Goal: Task Accomplishment & Management: Manage account settings

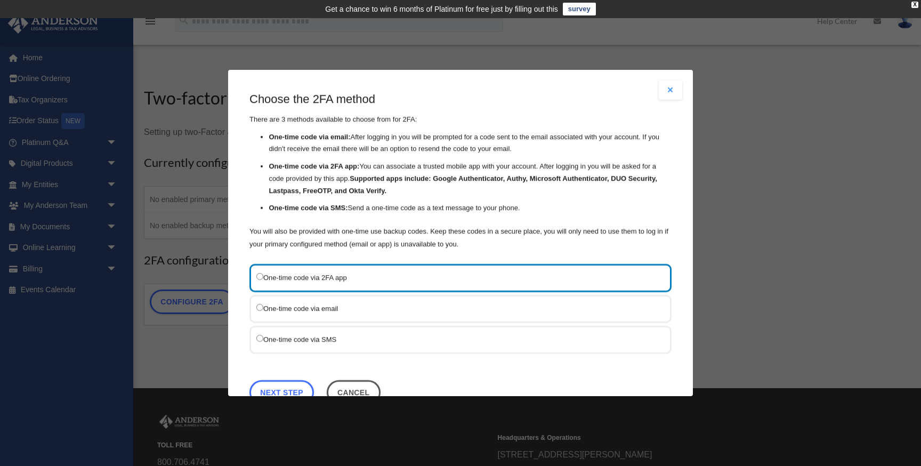
scroll to position [30, 0]
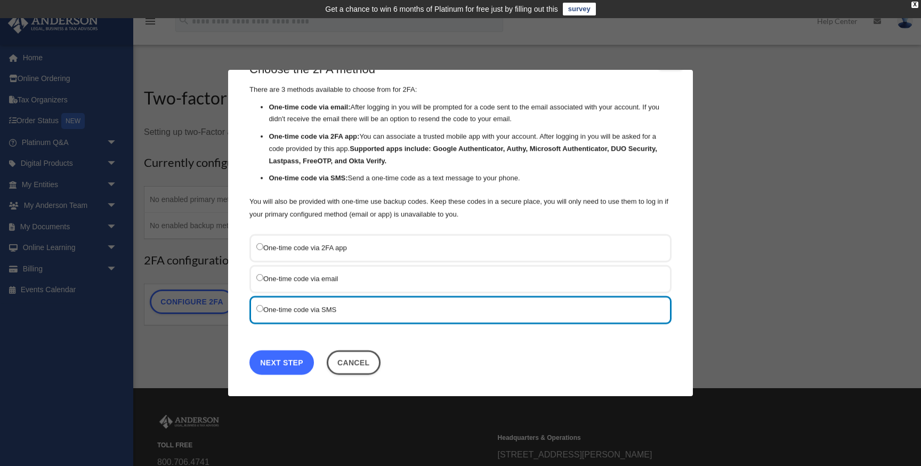
click at [293, 361] on link "Next Step" at bounding box center [281, 362] width 64 height 25
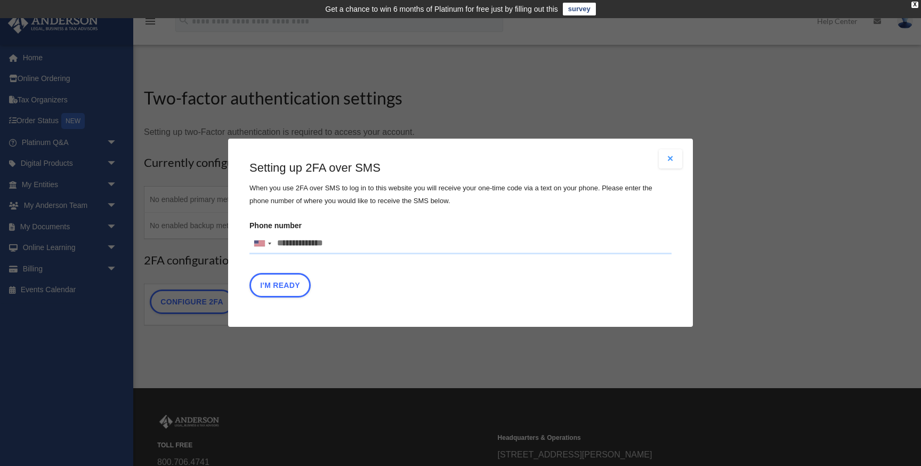
click at [344, 240] on input "Phone number United States +1 United Kingdom +44 Afghanistan (‫افغانستان‬‎) +93…" at bounding box center [460, 243] width 422 height 21
type input "**********"
click at [284, 287] on button "I'm Ready" at bounding box center [279, 285] width 61 height 25
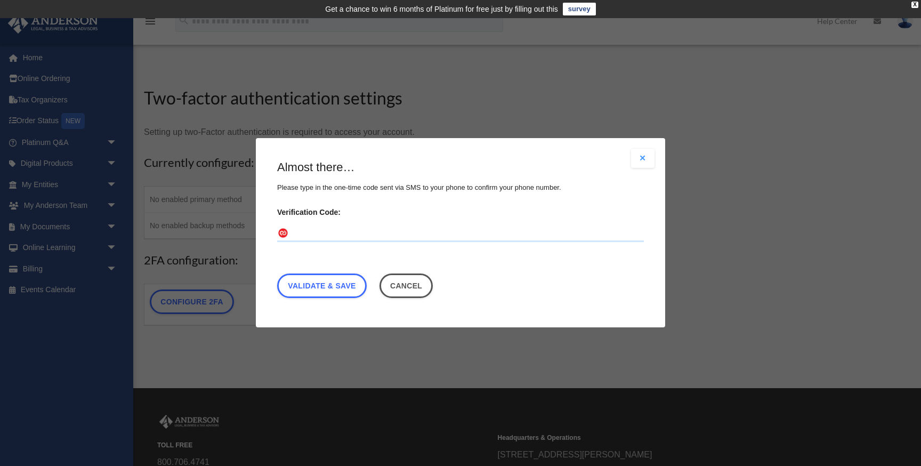
click at [375, 236] on input "Verification Code:" at bounding box center [460, 233] width 367 height 17
type input "******"
click at [335, 289] on link "Validate & Save" at bounding box center [322, 286] width 90 height 25
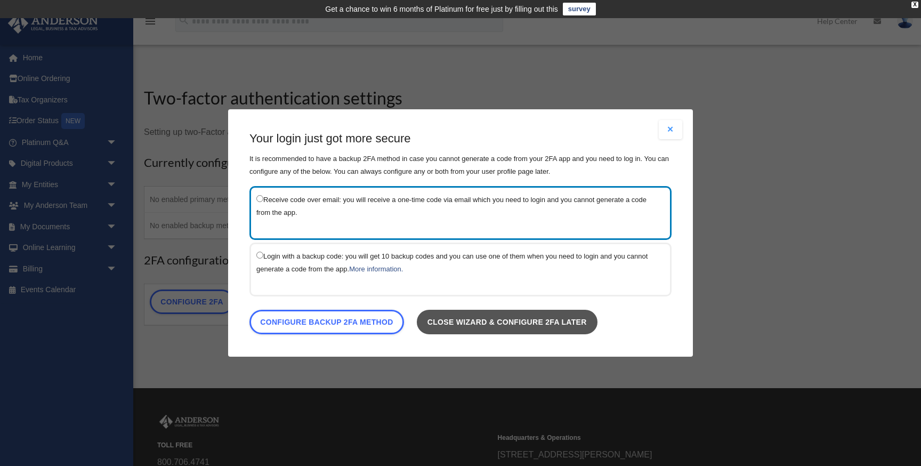
click at [448, 325] on link "Close wizard & configure 2FA later" at bounding box center [507, 322] width 181 height 25
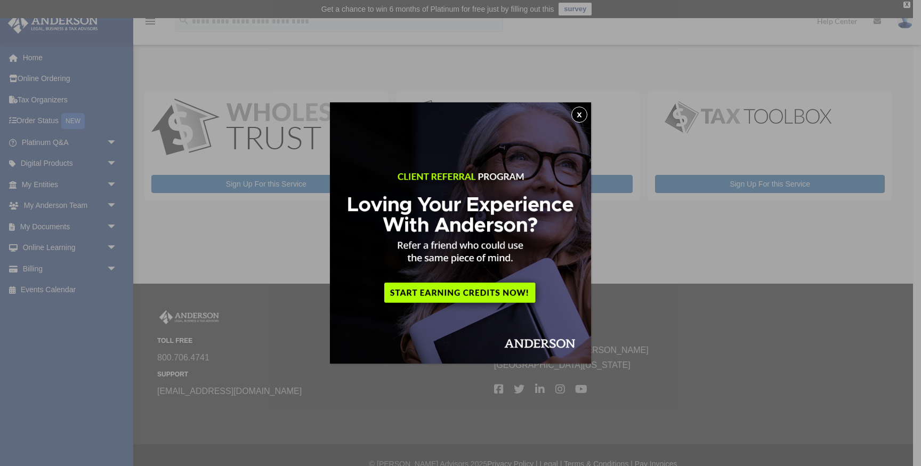
click at [579, 117] on button "x" at bounding box center [579, 115] width 16 height 16
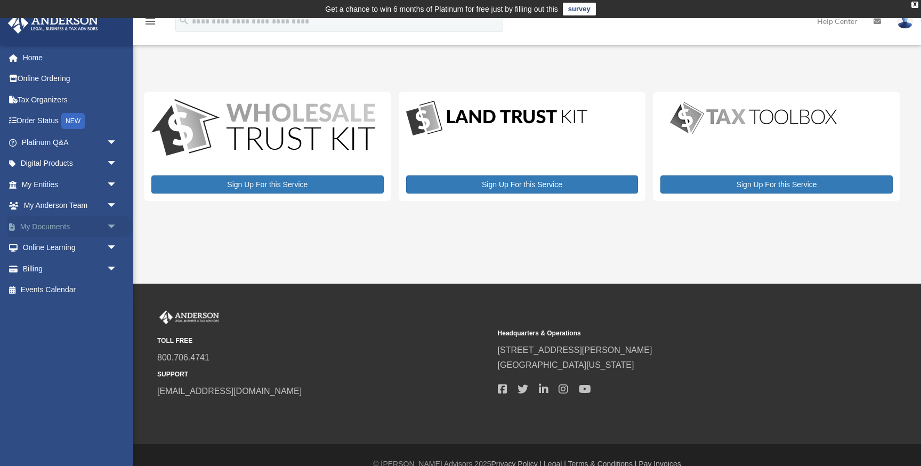
click at [108, 224] on span "arrow_drop_down" at bounding box center [117, 227] width 21 height 22
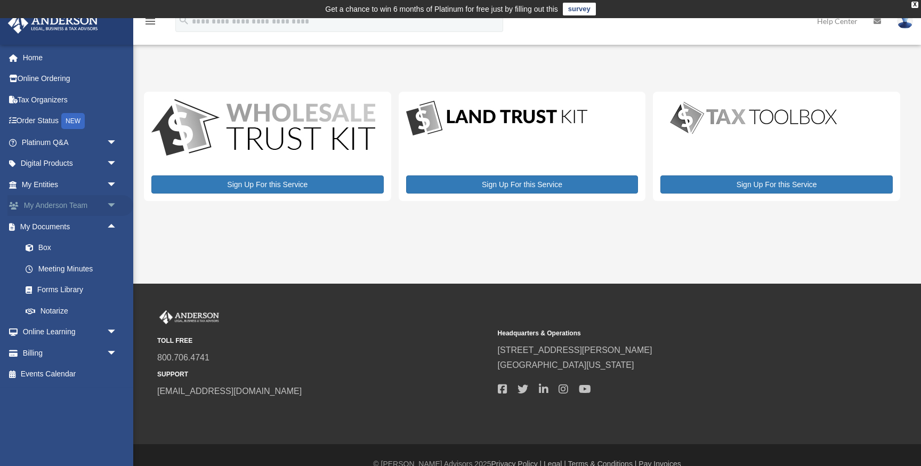
click at [108, 204] on span "arrow_drop_down" at bounding box center [117, 206] width 21 height 22
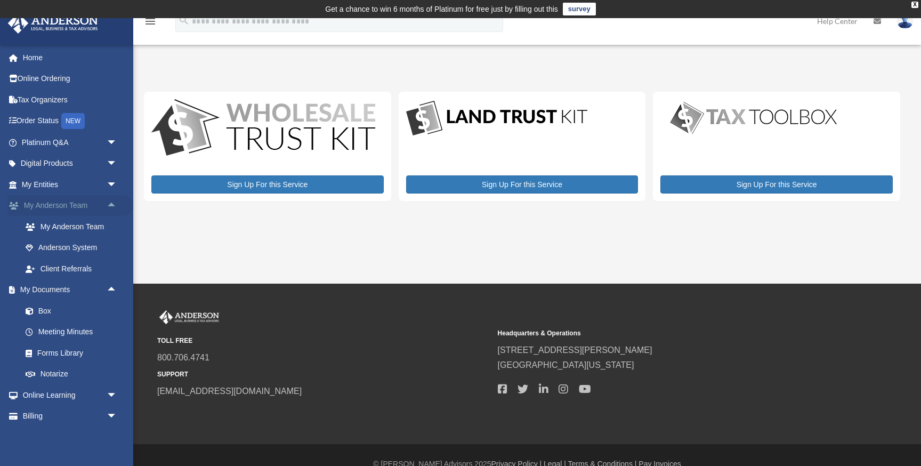
click at [108, 204] on span "arrow_drop_up" at bounding box center [117, 206] width 21 height 22
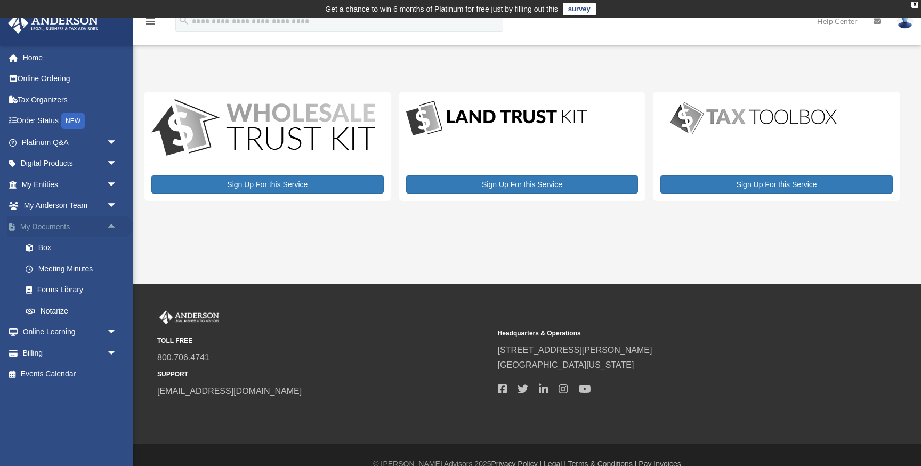
click at [110, 226] on span "arrow_drop_up" at bounding box center [117, 227] width 21 height 22
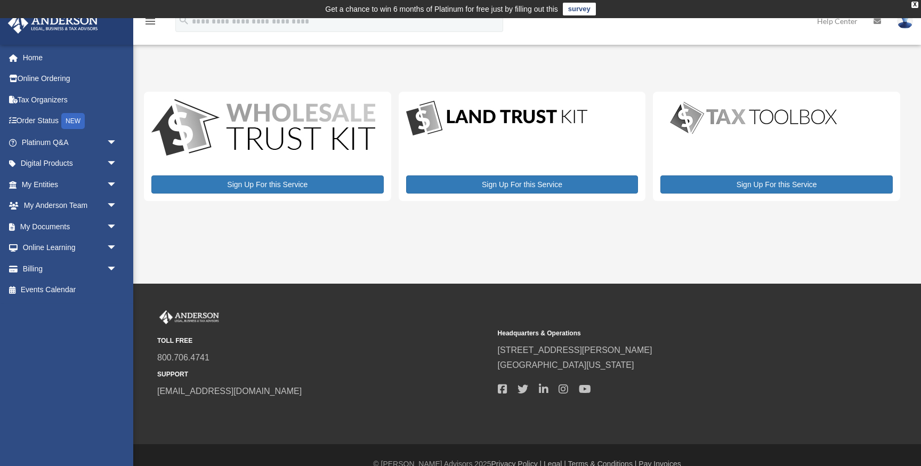
click at [296, 326] on div "TOLL FREE 800.706.4741 SUPPORT info@andersonadvisors.com" at bounding box center [323, 354] width 333 height 88
click at [111, 246] on span "arrow_drop_down" at bounding box center [117, 248] width 21 height 22
click at [111, 246] on span "arrow_drop_up" at bounding box center [117, 248] width 21 height 22
click at [328, 340] on small "TOLL FREE" at bounding box center [323, 340] width 333 height 11
click at [113, 246] on span "arrow_drop_down" at bounding box center [117, 248] width 21 height 22
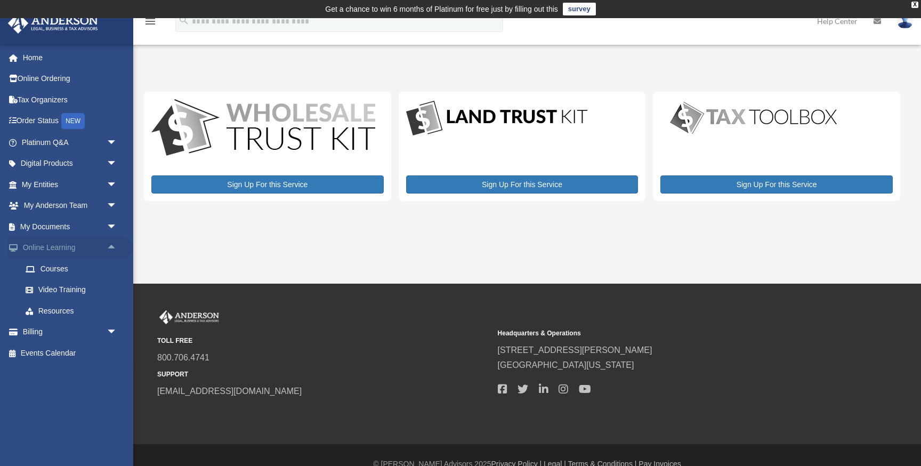
click at [113, 246] on span "arrow_drop_up" at bounding box center [117, 248] width 21 height 22
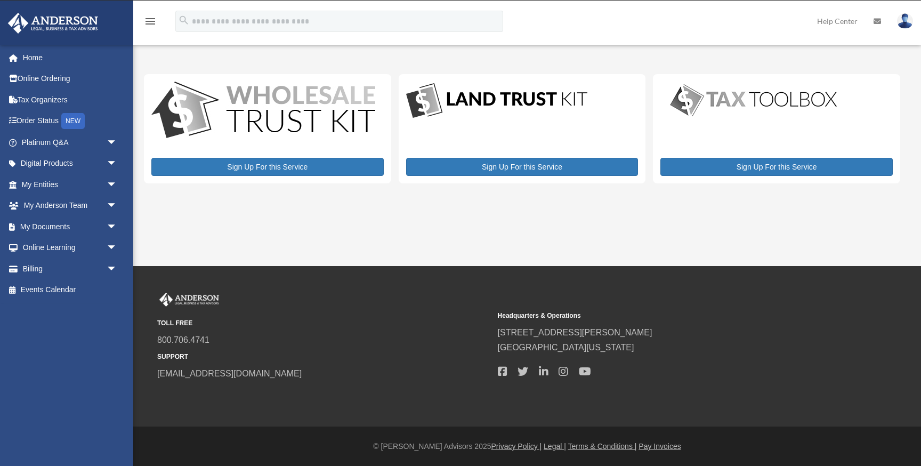
click at [153, 20] on icon "menu" at bounding box center [150, 21] width 13 height 13
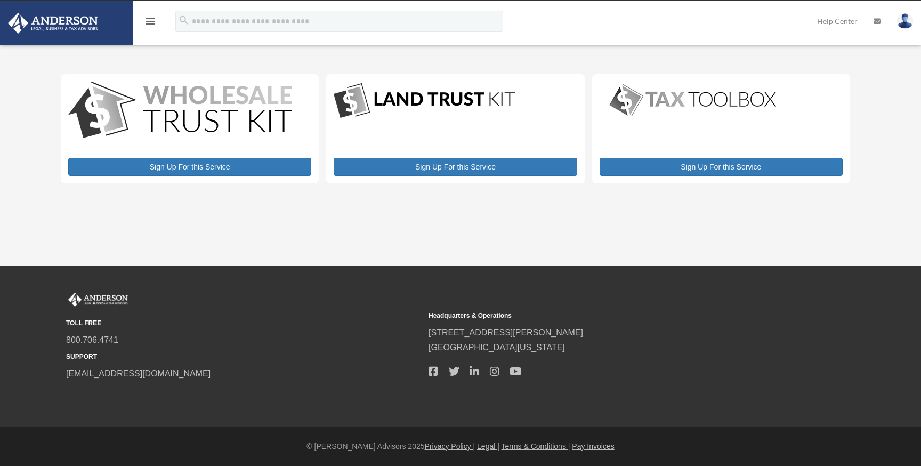
click at [153, 20] on icon "menu" at bounding box center [150, 21] width 13 height 13
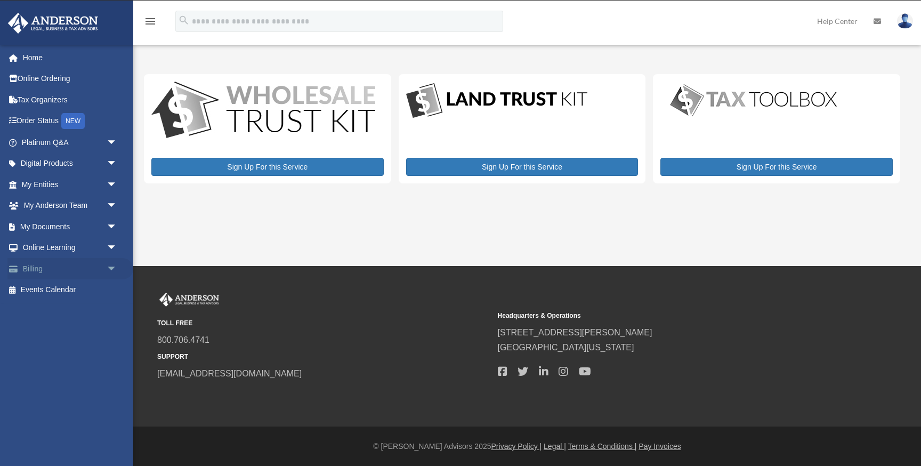
click at [75, 271] on link "Billing arrow_drop_down" at bounding box center [70, 268] width 126 height 21
click at [50, 340] on div "kprabhudev@gmail.com Sign Out kprabhudev@gmail.com Home Online Ordering Tax Org…" at bounding box center [66, 237] width 133 height 386
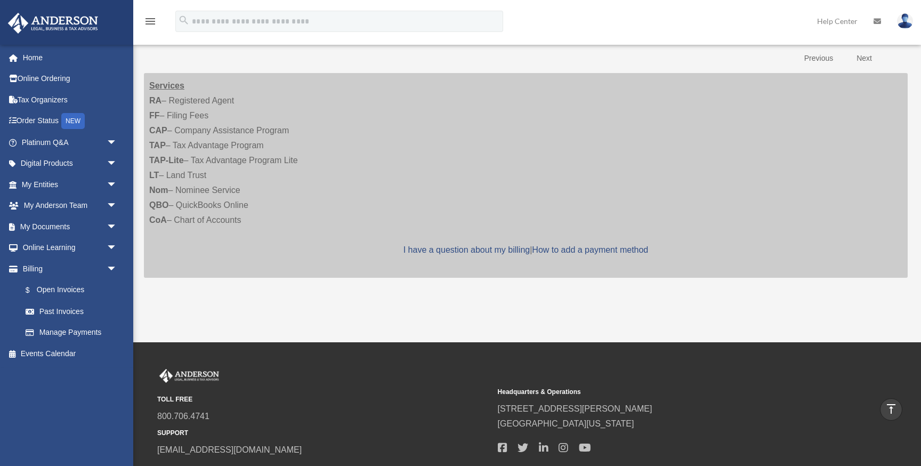
scroll to position [224, 0]
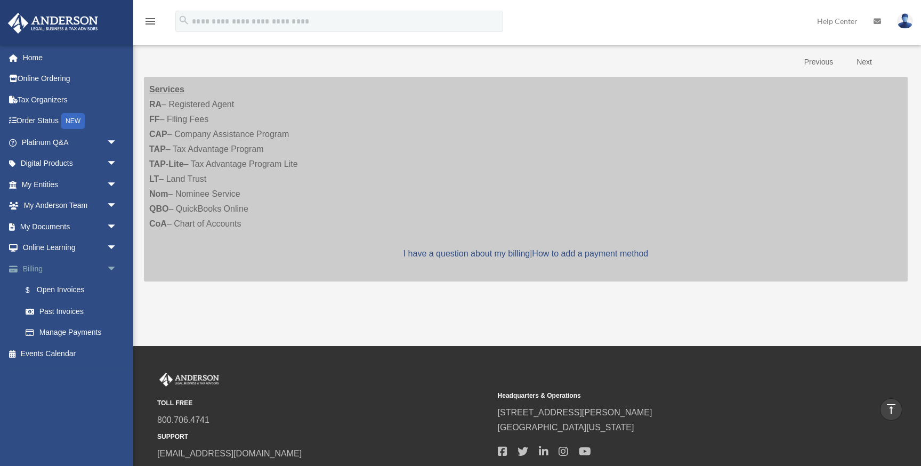
click at [27, 266] on link "Billing arrow_drop_down" at bounding box center [70, 268] width 126 height 21
click at [112, 267] on span "arrow_drop_down" at bounding box center [117, 269] width 21 height 22
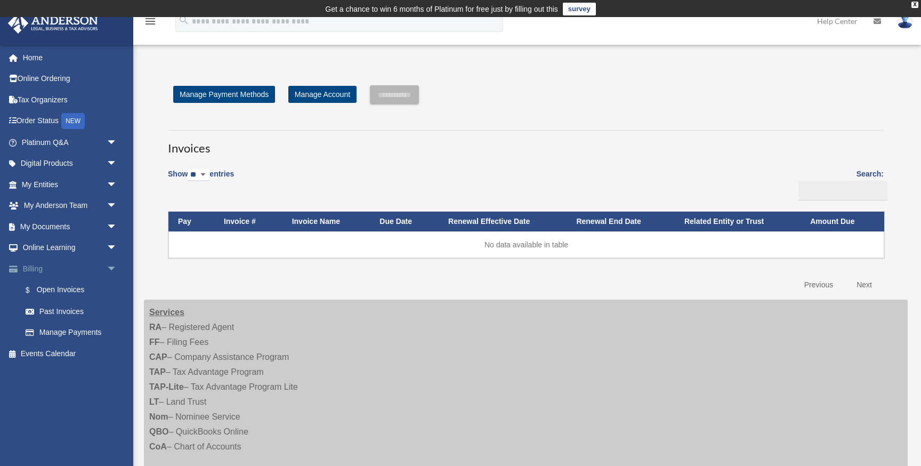
click at [113, 268] on span "arrow_drop_down" at bounding box center [117, 269] width 21 height 22
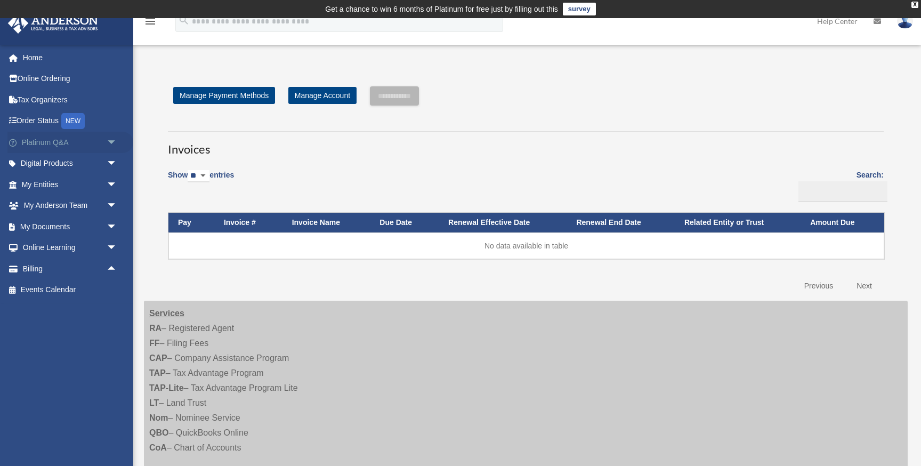
click at [110, 138] on span "arrow_drop_down" at bounding box center [117, 143] width 21 height 22
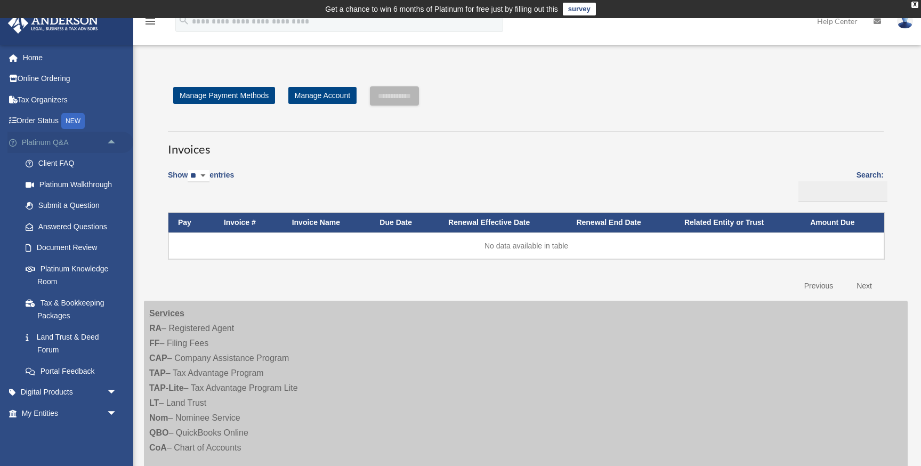
click at [112, 140] on span "arrow_drop_up" at bounding box center [117, 143] width 21 height 22
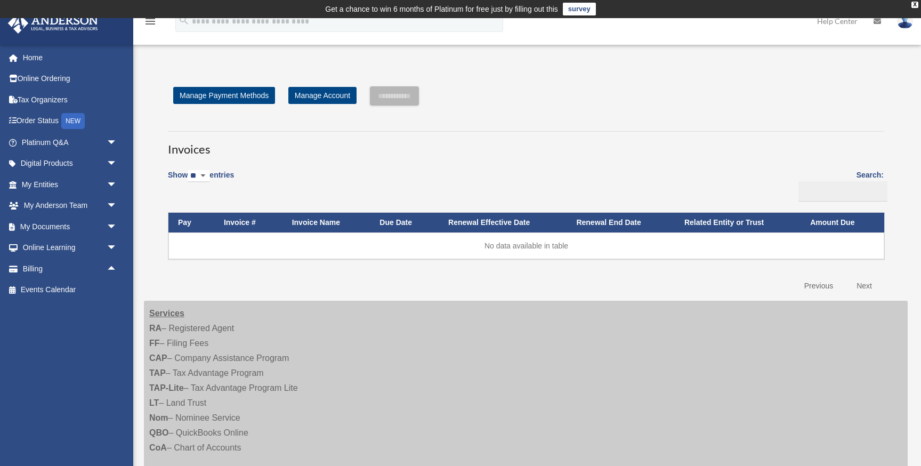
click at [165, 286] on div "Invoices Show ** ** ** *** entries Search: Pay Invoice # Invoice Name Due Date …" at bounding box center [526, 209] width 732 height 175
click at [57, 269] on link "Billing arrow_drop_up" at bounding box center [70, 268] width 126 height 21
click at [79, 355] on div "[EMAIL_ADDRESS][DOMAIN_NAME] Sign Out [EMAIL_ADDRESS][DOMAIN_NAME] Home Online …" at bounding box center [66, 237] width 133 height 386
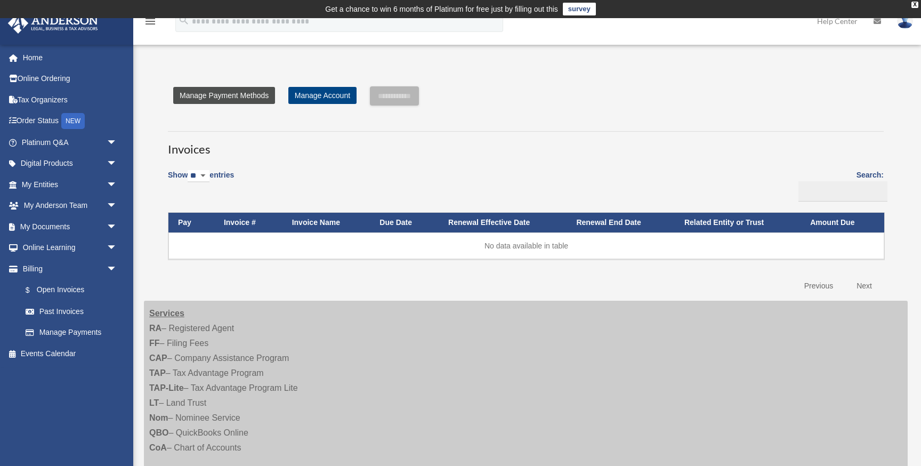
click at [249, 95] on link "Manage Payment Methods" at bounding box center [224, 95] width 102 height 17
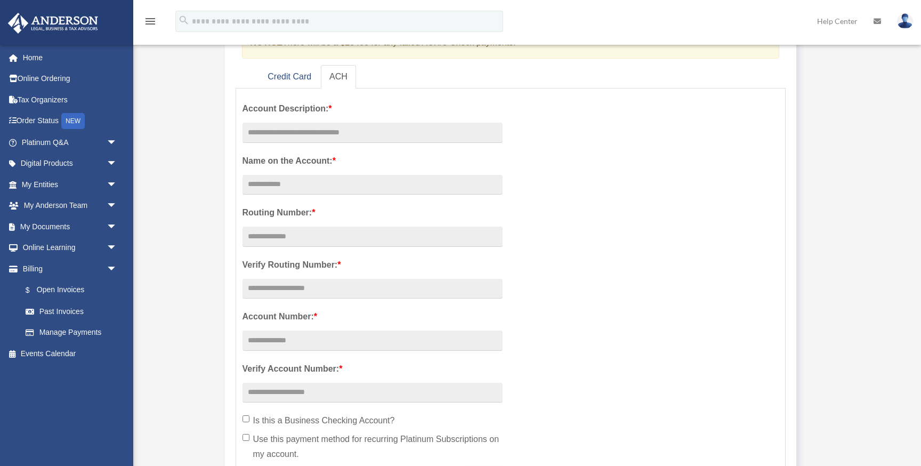
scroll to position [162, 0]
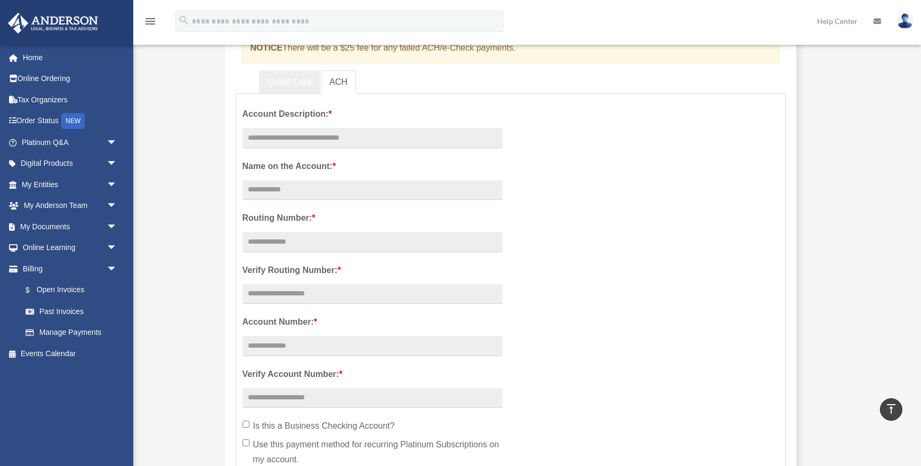
click at [282, 80] on link "Credit Card" at bounding box center [289, 82] width 61 height 24
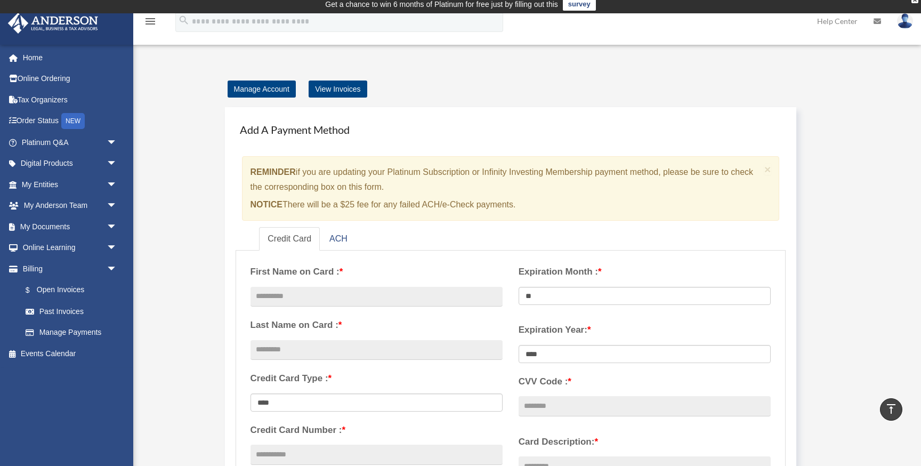
scroll to position [0, 0]
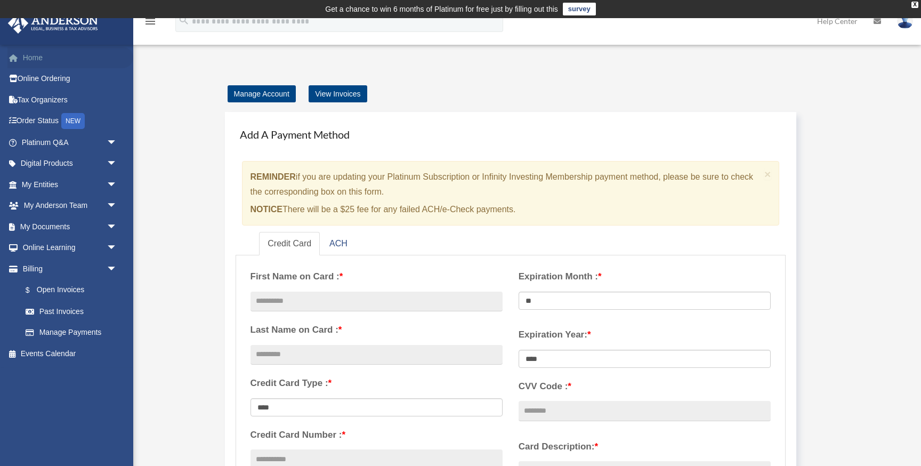
click at [41, 52] on link "Home" at bounding box center [70, 57] width 126 height 21
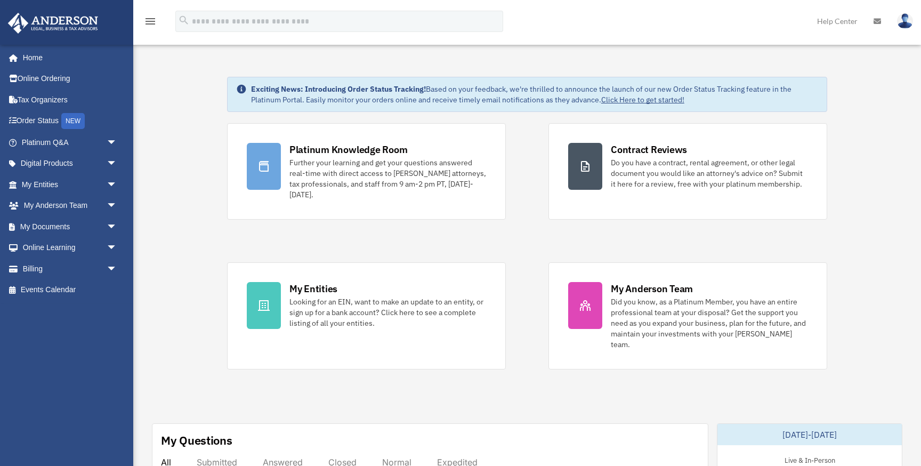
scroll to position [15, 0]
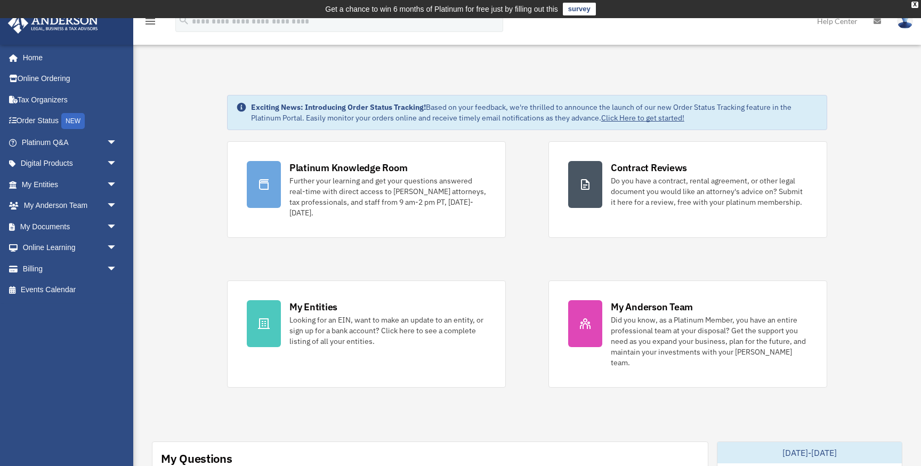
click at [907, 23] on img at bounding box center [905, 20] width 16 height 15
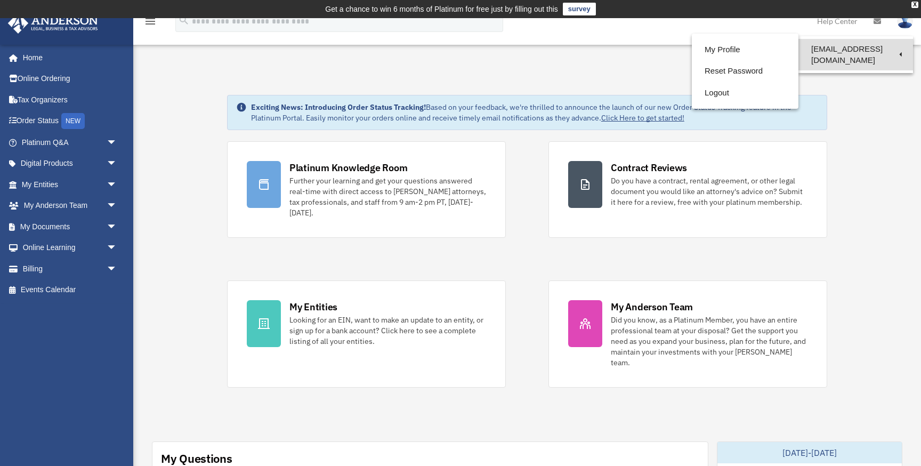
click at [860, 52] on link "[EMAIL_ADDRESS][DOMAIN_NAME]" at bounding box center [855, 54] width 115 height 31
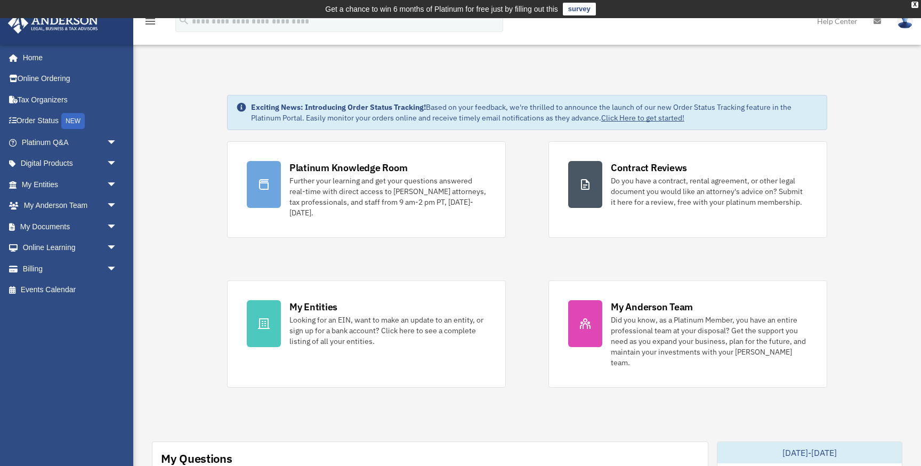
click at [907, 26] on img at bounding box center [905, 20] width 16 height 15
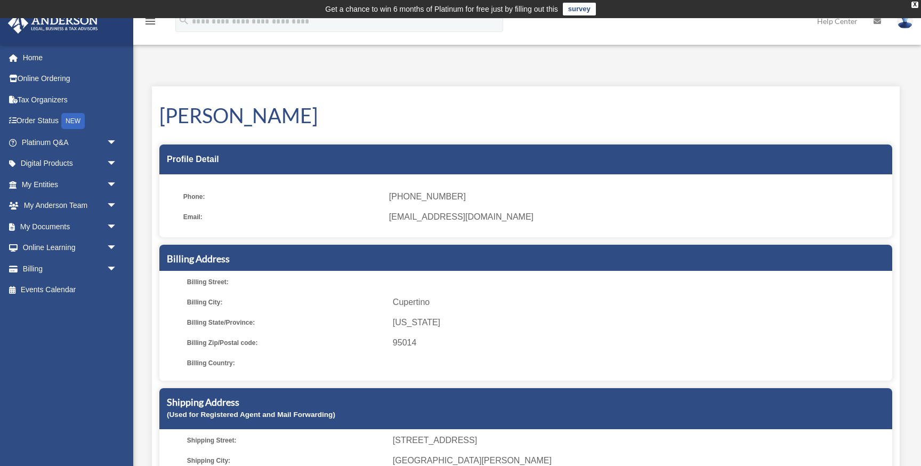
click at [905, 24] on img at bounding box center [905, 20] width 16 height 15
click at [759, 129] on div "[PERSON_NAME] Profile Detail Phone: [PHONE_NUMBER] Email: [EMAIL_ADDRESS][DOMAI…" at bounding box center [526, 316] width 748 height 460
